Goal: Information Seeking & Learning: Learn about a topic

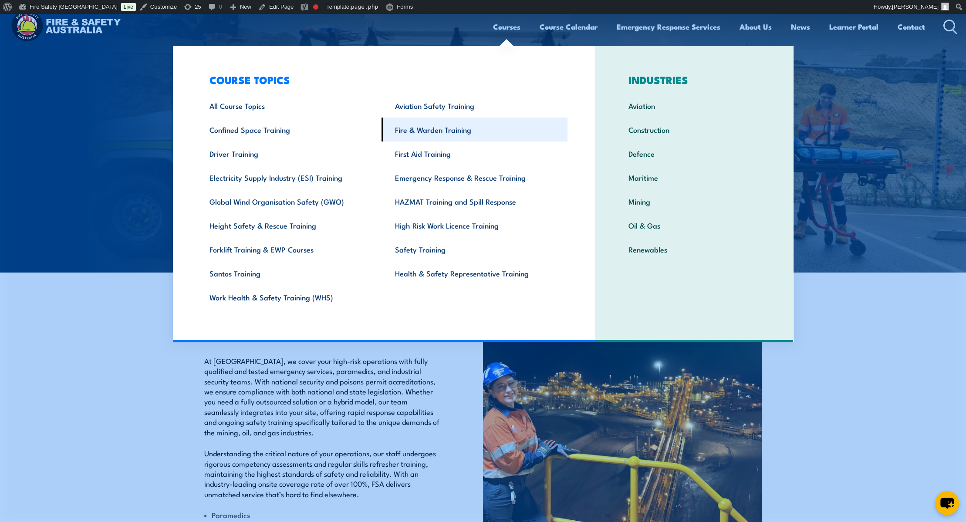
click at [439, 131] on link "Fire & Warden Training" at bounding box center [475, 130] width 186 height 24
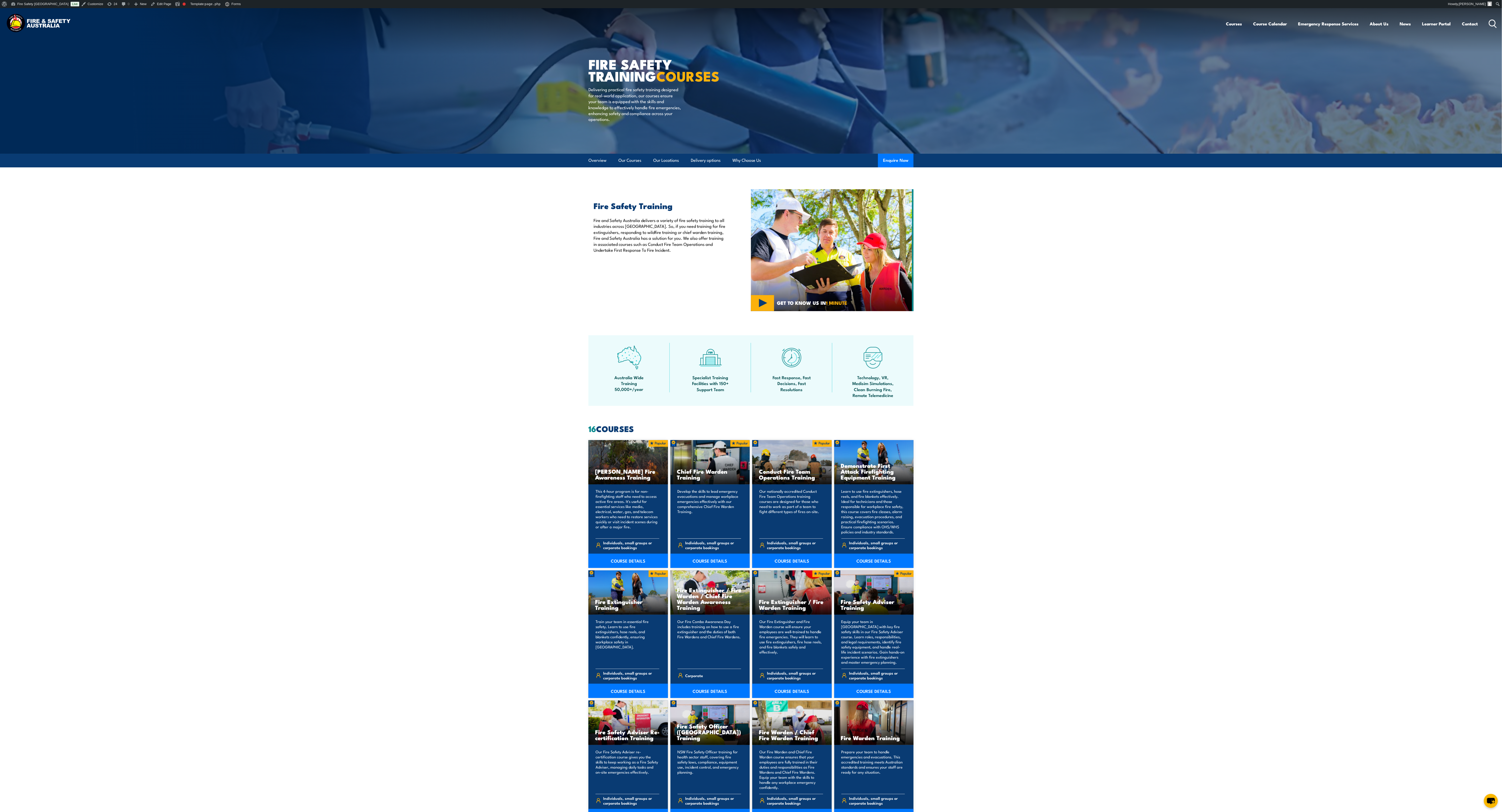
drag, startPoint x: 561, startPoint y: 0, endPoint x: 717, endPoint y: 526, distance: 548.6
click at [563, 304] on p "Develop the skills to lead emergency evacuations and manage workplace emergenci…" at bounding box center [709, 511] width 64 height 45
click at [563, 304] on link "COURSE DETAILS" at bounding box center [710, 561] width 79 height 14
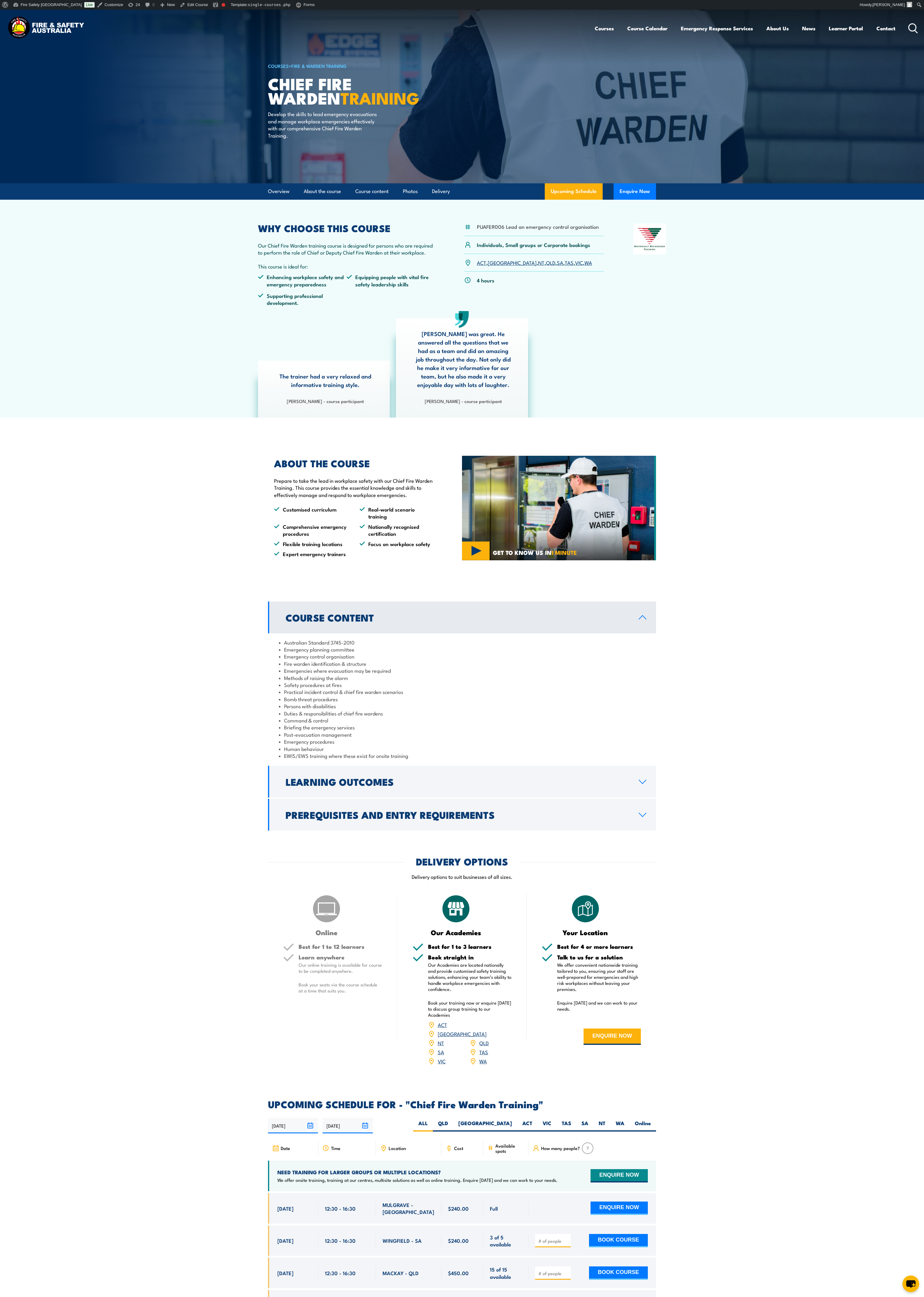
click at [642, 624] on link "Course Content" at bounding box center [462, 618] width 388 height 32
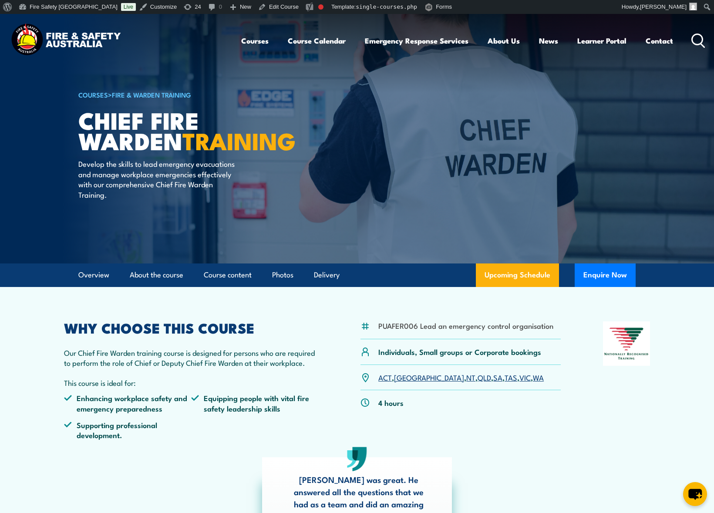
click at [59, 34] on img at bounding box center [66, 40] width 114 height 37
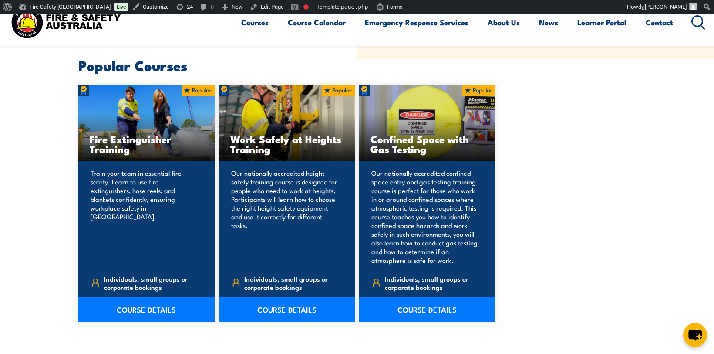
scroll to position [562, 0]
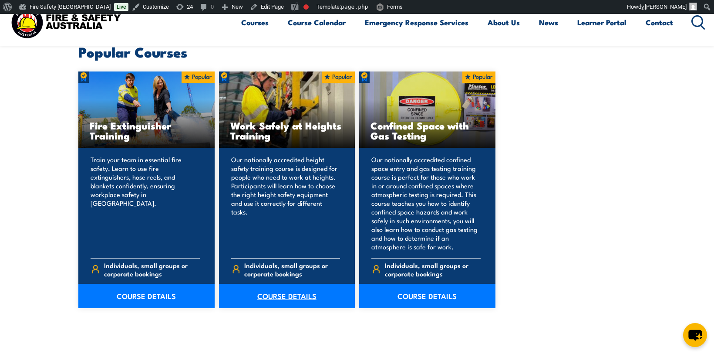
click at [284, 300] on link "COURSE DETAILS" at bounding box center [287, 296] width 136 height 24
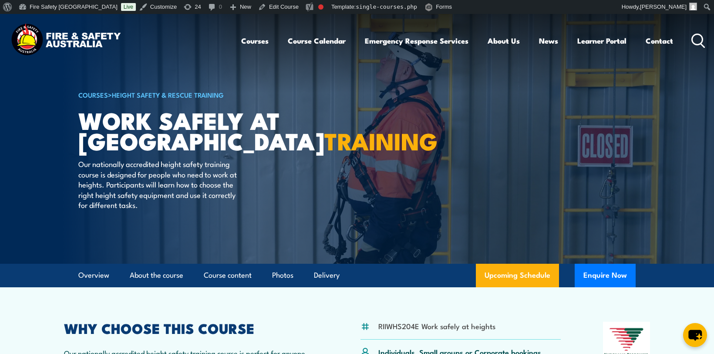
click at [42, 47] on img at bounding box center [66, 40] width 114 height 37
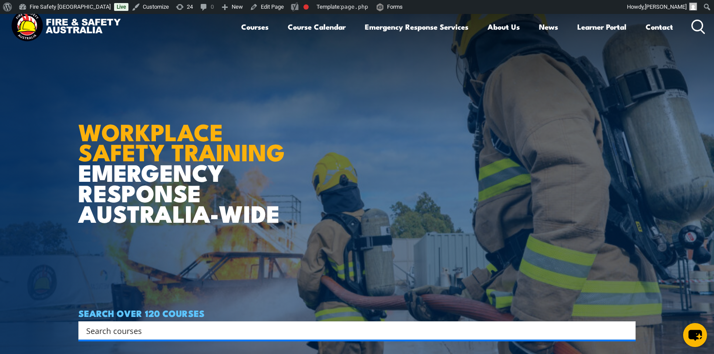
click at [143, 169] on h1 "WORKPLACE SAFETY TRAINING EMERGENCY RESPONSE [GEOGRAPHIC_DATA]-WIDE" at bounding box center [184, 161] width 213 height 124
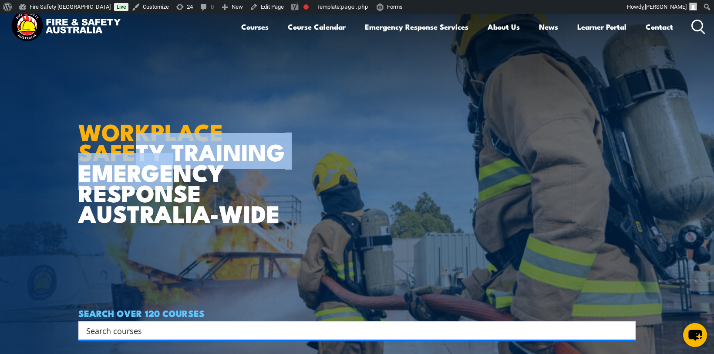
click at [157, 185] on h1 "WORKPLACE SAFETY TRAINING EMERGENCY RESPONSE [GEOGRAPHIC_DATA]-WIDE" at bounding box center [184, 161] width 213 height 124
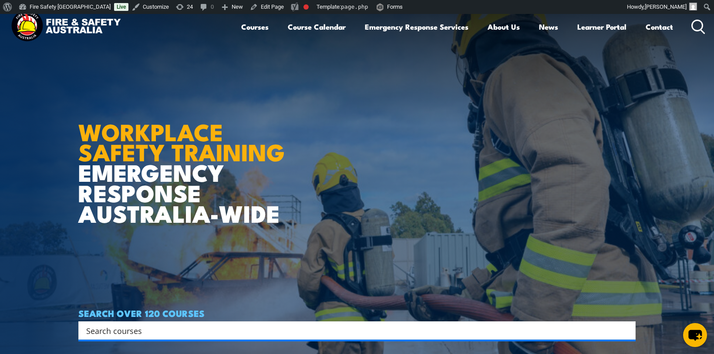
click at [518, 212] on article "WORKPLACE SAFETY TRAINING EMERGENCY RESPONSE [GEOGRAPHIC_DATA]-WIDE SEARCH OVER…" at bounding box center [357, 191] width 558 height 354
